Goal: Task Accomplishment & Management: Use online tool/utility

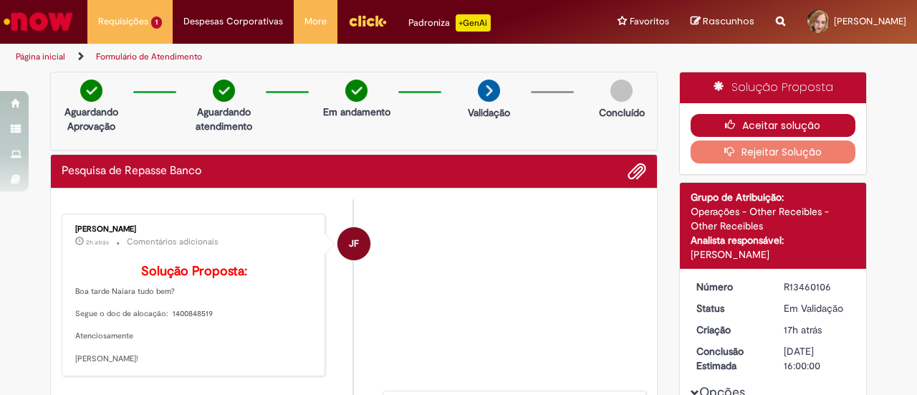
click at [704, 127] on button "Aceitar solução" at bounding box center [772, 125] width 165 height 23
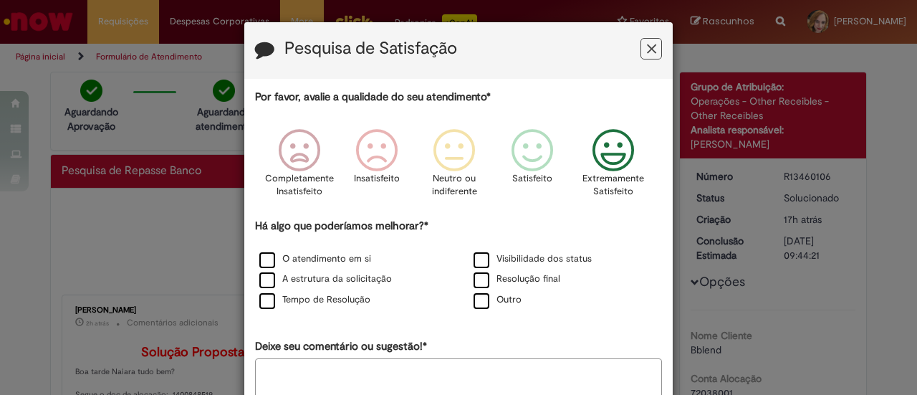
click at [600, 147] on icon "Feedback" at bounding box center [614, 150] width 54 height 43
click at [259, 261] on label "O atendimento em si" at bounding box center [315, 259] width 112 height 14
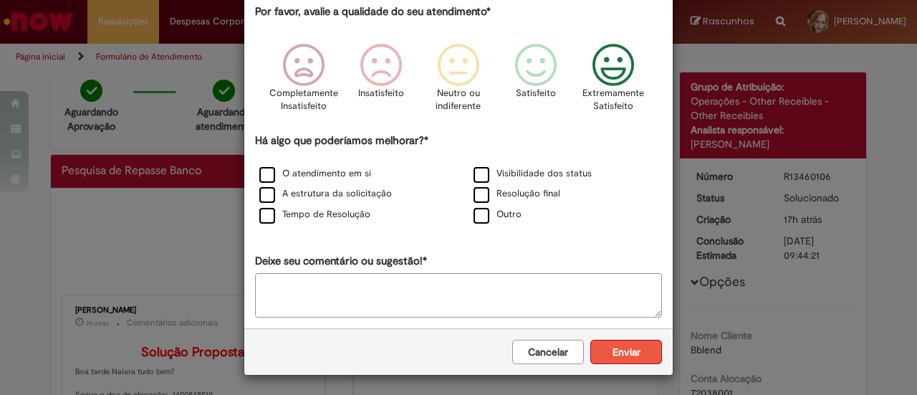
click at [606, 355] on button "Enviar" at bounding box center [626, 352] width 72 height 24
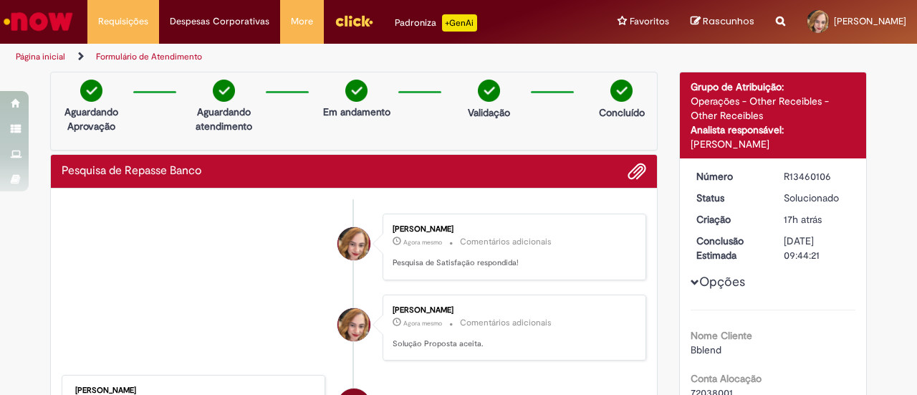
scroll to position [0, 0]
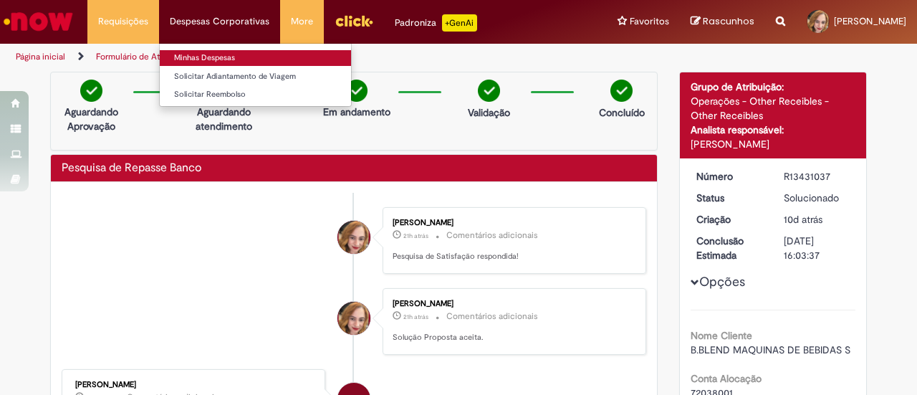
click at [229, 52] on link "Minhas Despesas" at bounding box center [255, 58] width 191 height 16
